Goal: Transaction & Acquisition: Purchase product/service

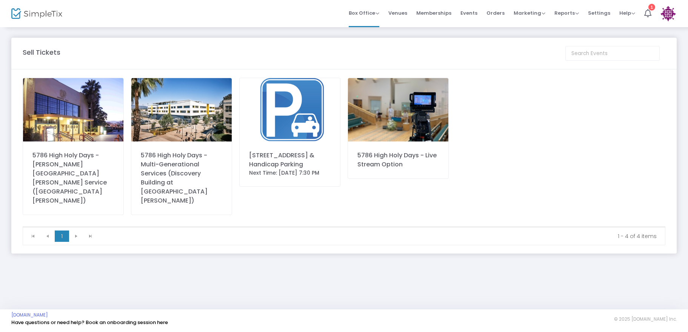
click at [100, 127] on img at bounding box center [73, 109] width 100 height 63
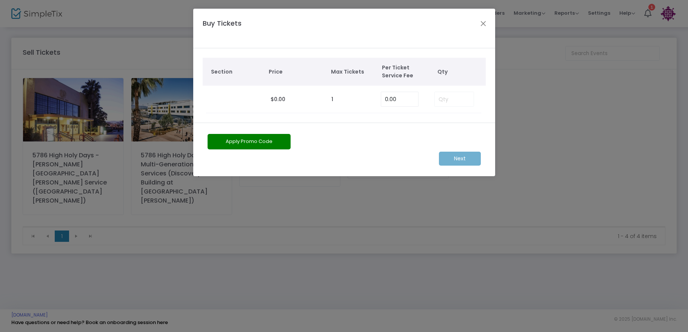
click at [443, 101] on td at bounding box center [454, 100] width 54 height 28
click at [446, 98] on td at bounding box center [454, 100] width 54 height 28
click at [483, 23] on button "Close" at bounding box center [483, 23] width 10 height 10
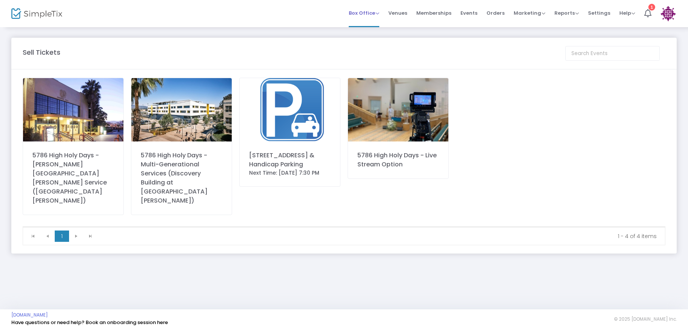
click at [379, 15] on span "Box Office" at bounding box center [364, 12] width 31 height 7
click at [373, 24] on li "Sell Tickets" at bounding box center [376, 25] width 54 height 15
click at [34, 119] on img at bounding box center [73, 109] width 100 height 63
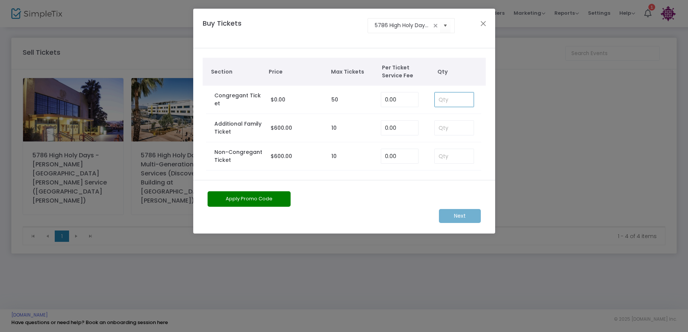
click at [446, 102] on input at bounding box center [454, 99] width 39 height 14
type input "4"
click at [451, 217] on m-button "Next" at bounding box center [460, 216] width 42 height 14
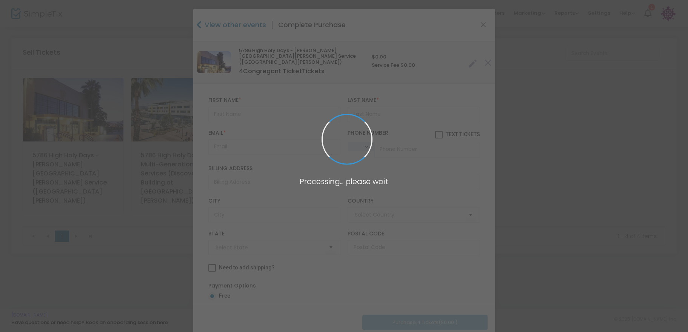
type input "[GEOGRAPHIC_DATA]"
type input "[US_STATE]"
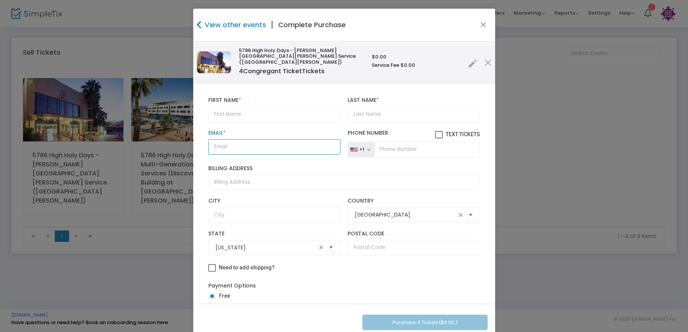
click at [235, 142] on input "Email *" at bounding box center [274, 146] width 132 height 15
paste input "[EMAIL_ADDRESS][DOMAIN_NAME]"
type input "[EMAIL_ADDRESS][DOMAIN_NAME]"
click at [379, 143] on input "tel" at bounding box center [426, 150] width 105 height 16
paste input "[PHONE_NUMBER]"
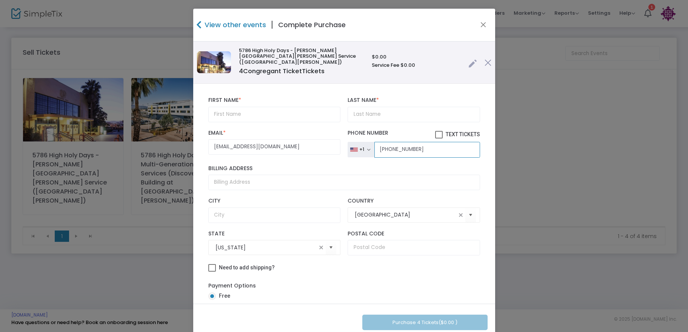
type input "[PHONE_NUMBER]"
click at [244, 111] on input "text" at bounding box center [274, 114] width 132 height 15
type input "[PERSON_NAME]"
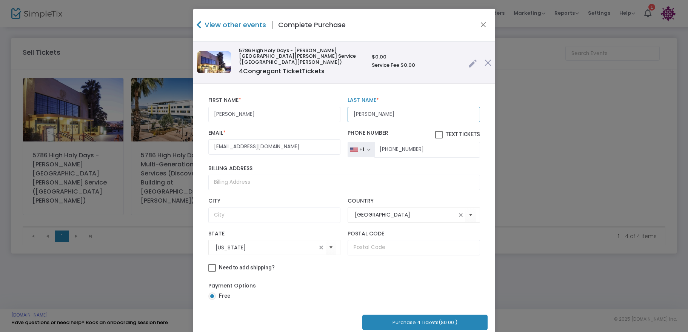
type input "[PERSON_NAME]"
click at [410, 326] on button "Purchase 4 Tickets ($0.00 )" at bounding box center [424, 322] width 125 height 15
